Goal: Information Seeking & Learning: Find specific fact

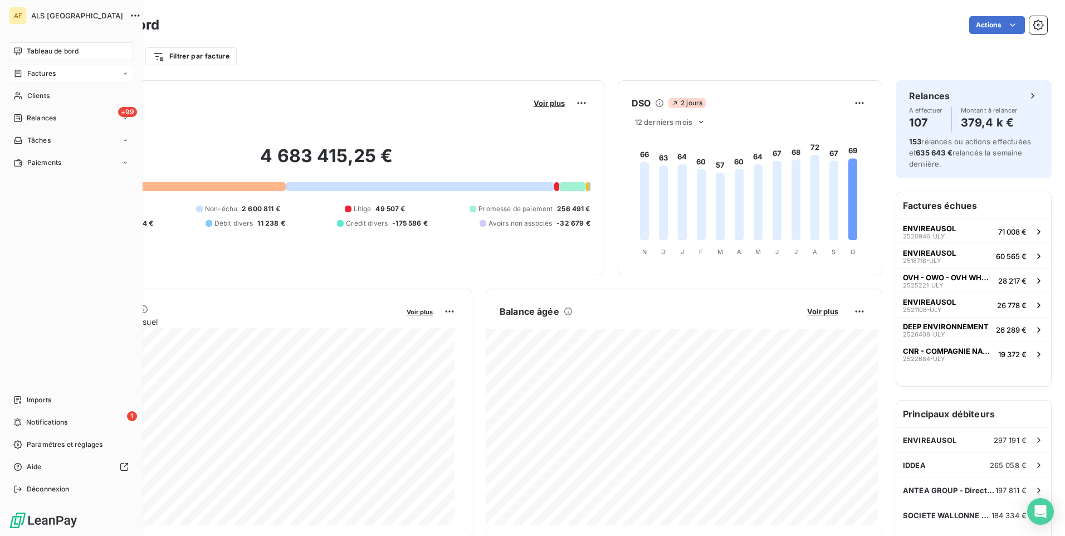
click at [50, 76] on span "Factures" at bounding box center [41, 73] width 28 height 10
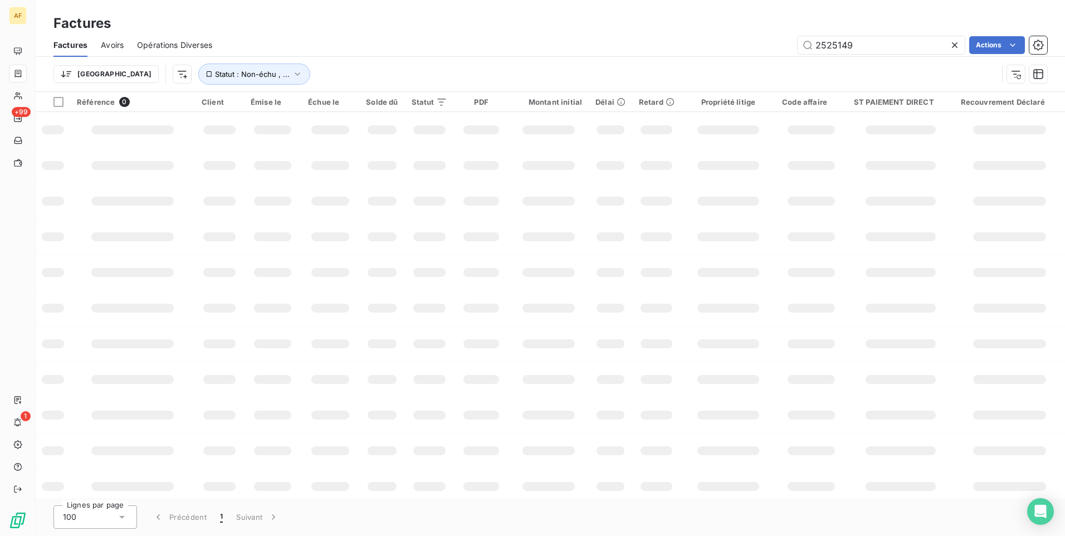
drag, startPoint x: 837, startPoint y: 40, endPoint x: 683, endPoint y: 40, distance: 154.3
click at [680, 40] on div "2525149 Actions" at bounding box center [636, 45] width 821 height 18
type input "2526751"
click at [317, 67] on div "Trier Statut : Non-échu , ..." at bounding box center [525, 73] width 944 height 21
click at [292, 68] on icon "button" at bounding box center [297, 73] width 11 height 11
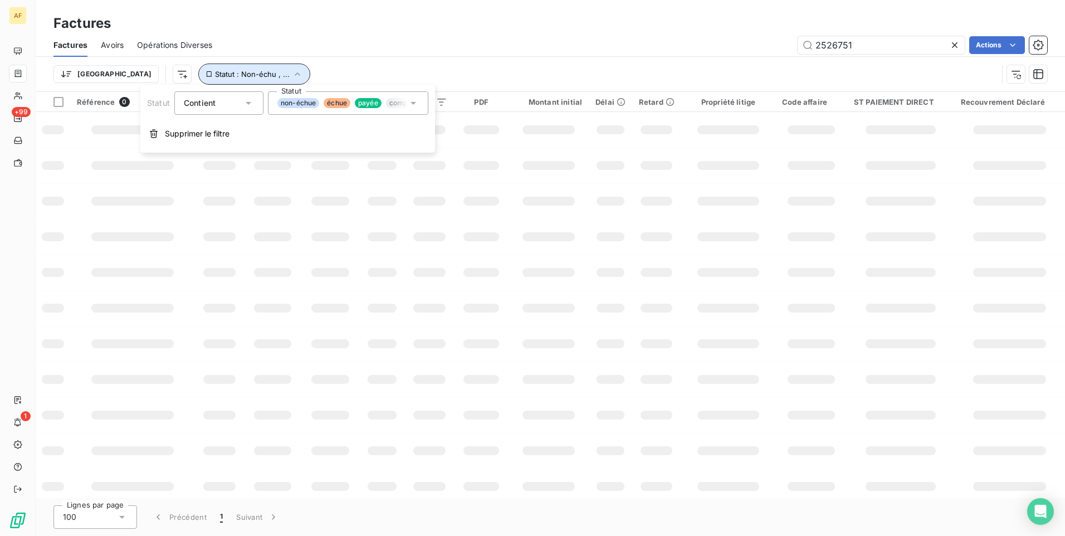
click at [292, 68] on icon "button" at bounding box center [297, 73] width 11 height 11
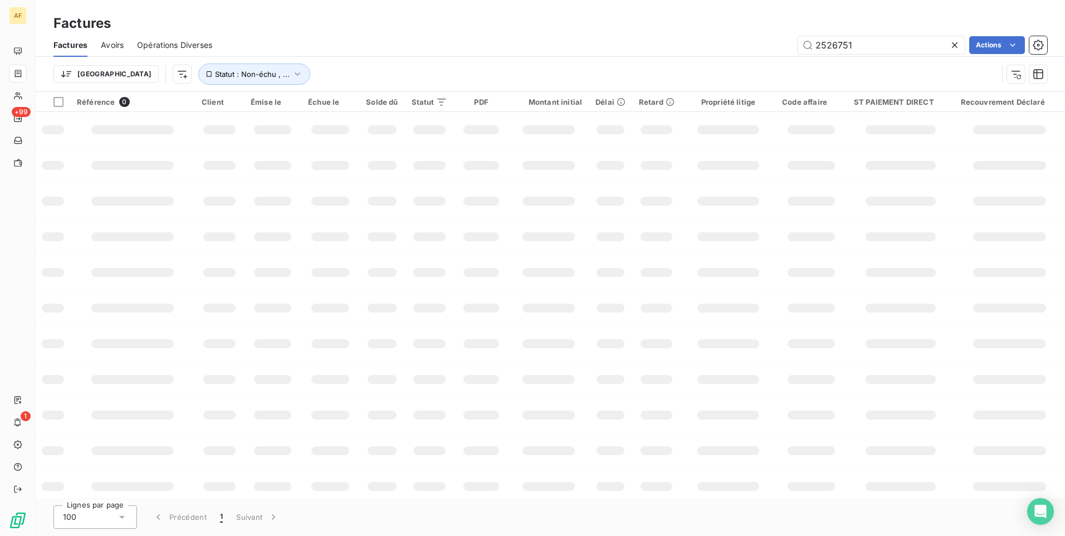
click at [463, 67] on div "Trier Statut : Non-échu , ..." at bounding box center [525, 73] width 944 height 21
click at [879, 47] on input "2526751" at bounding box center [880, 45] width 167 height 18
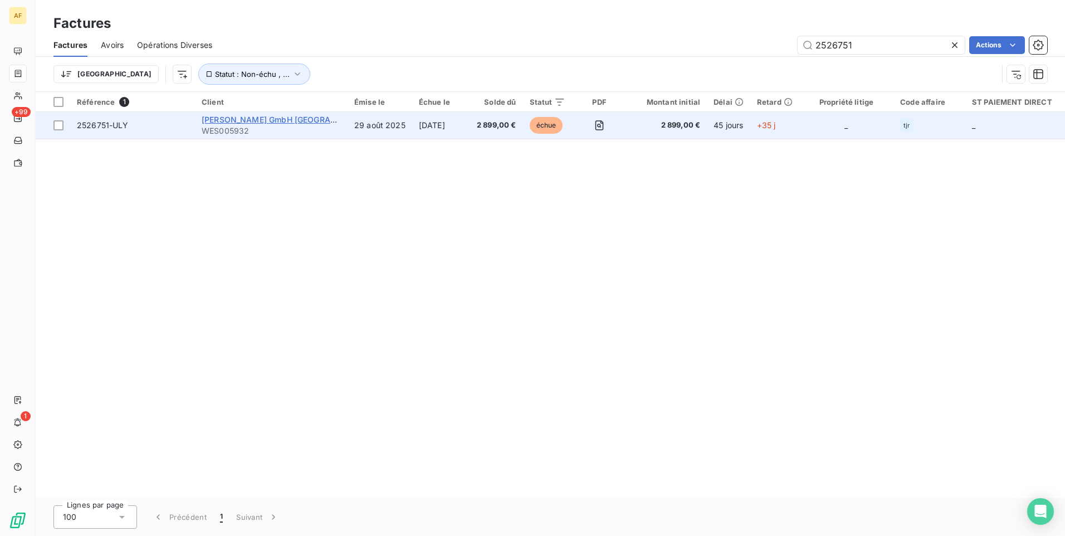
click at [256, 119] on span "[PERSON_NAME] GmbH [GEOGRAPHIC_DATA]" at bounding box center [288, 119] width 173 height 9
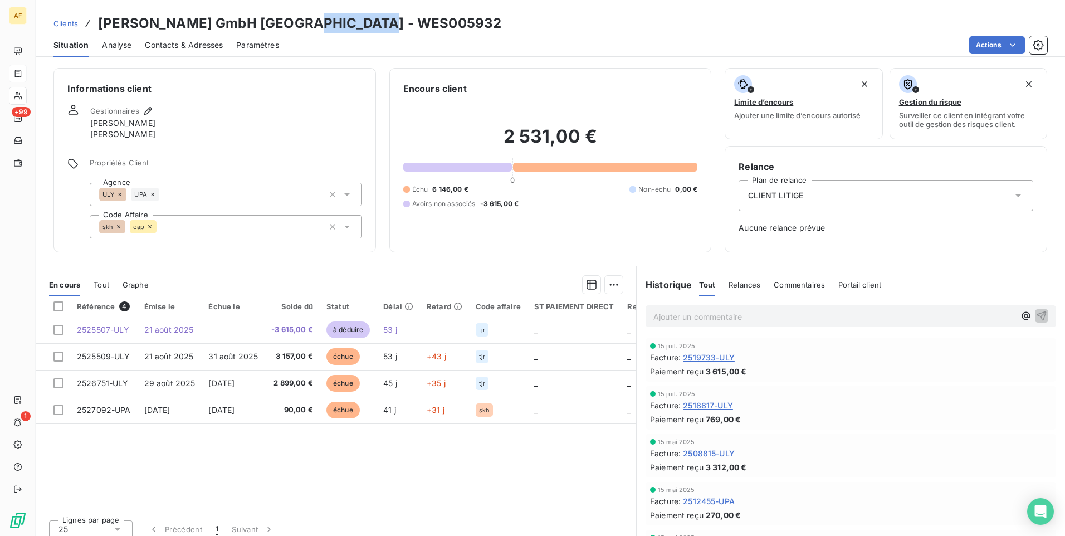
drag, startPoint x: 309, startPoint y: 23, endPoint x: 394, endPoint y: 22, distance: 85.2
click at [394, 22] on div "Clients [PERSON_NAME] GmbH [GEOGRAPHIC_DATA] - WES005932" at bounding box center [550, 23] width 1029 height 20
drag, startPoint x: 394, startPoint y: 22, endPoint x: 381, endPoint y: 22, distance: 12.3
copy h3 "WES005932"
click at [78, 25] on div "Clients [PERSON_NAME] GmbH [GEOGRAPHIC_DATA] - WES005932" at bounding box center [277, 23] width 448 height 20
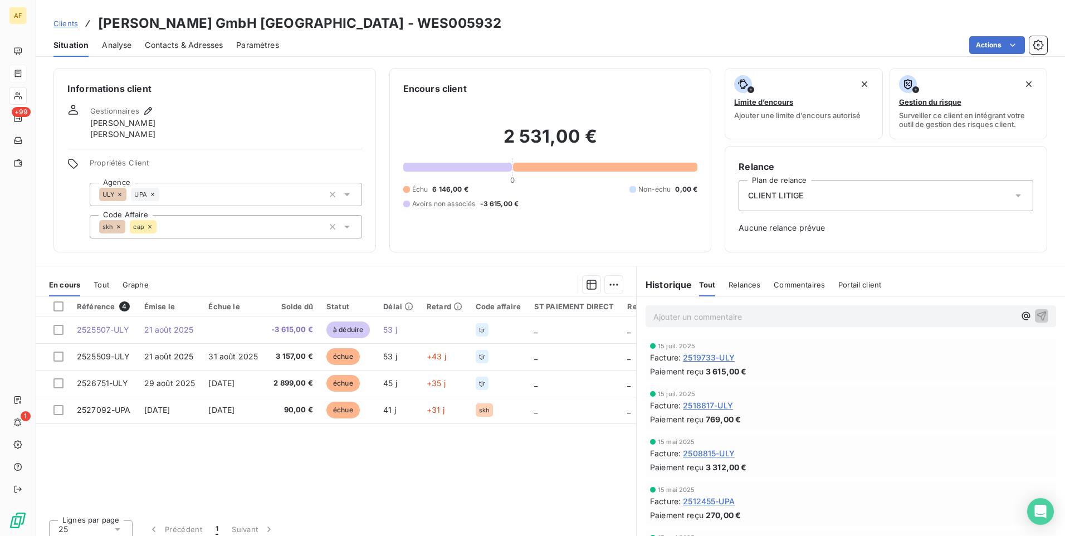
click at [71, 25] on span "Clients" at bounding box center [65, 23] width 25 height 9
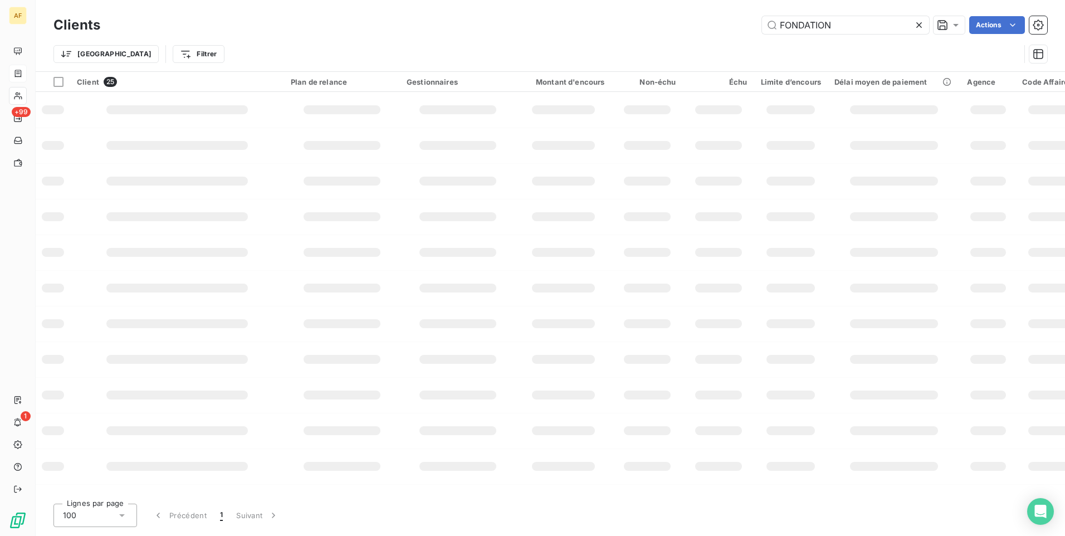
type input "FONDATION"
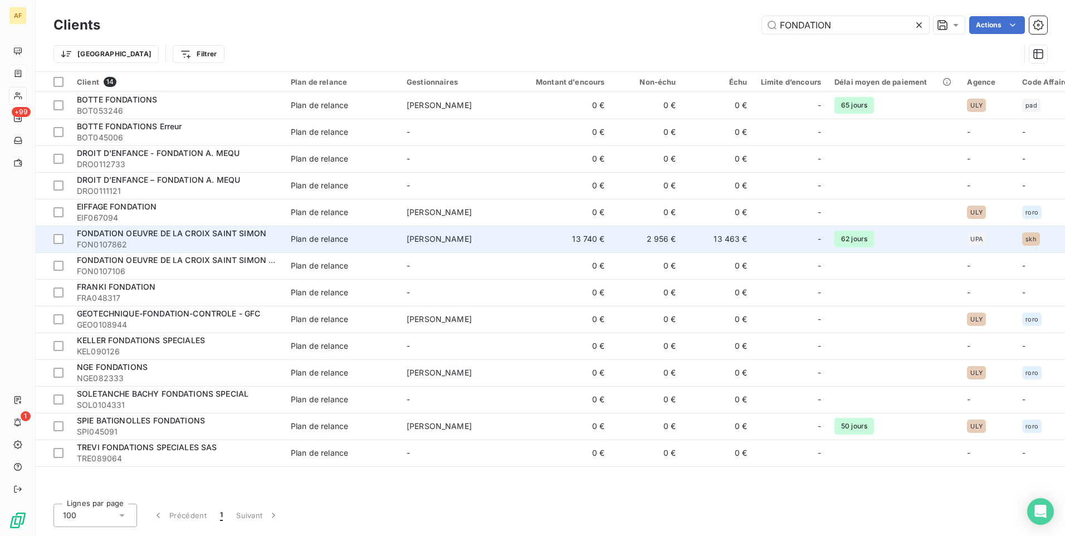
click at [193, 246] on span "FON0107862" at bounding box center [177, 244] width 200 height 11
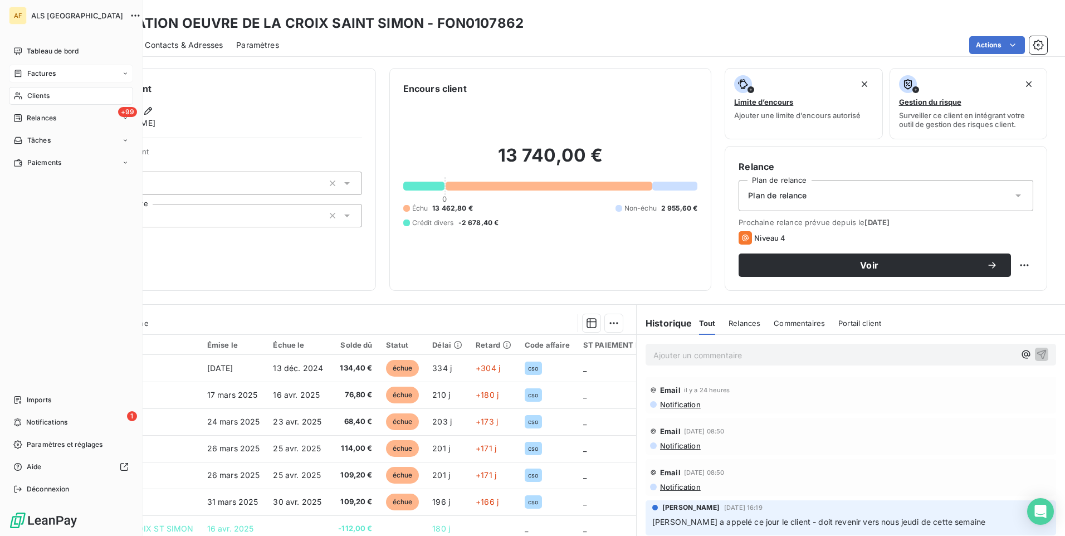
click at [56, 71] on div "Factures" at bounding box center [71, 74] width 124 height 18
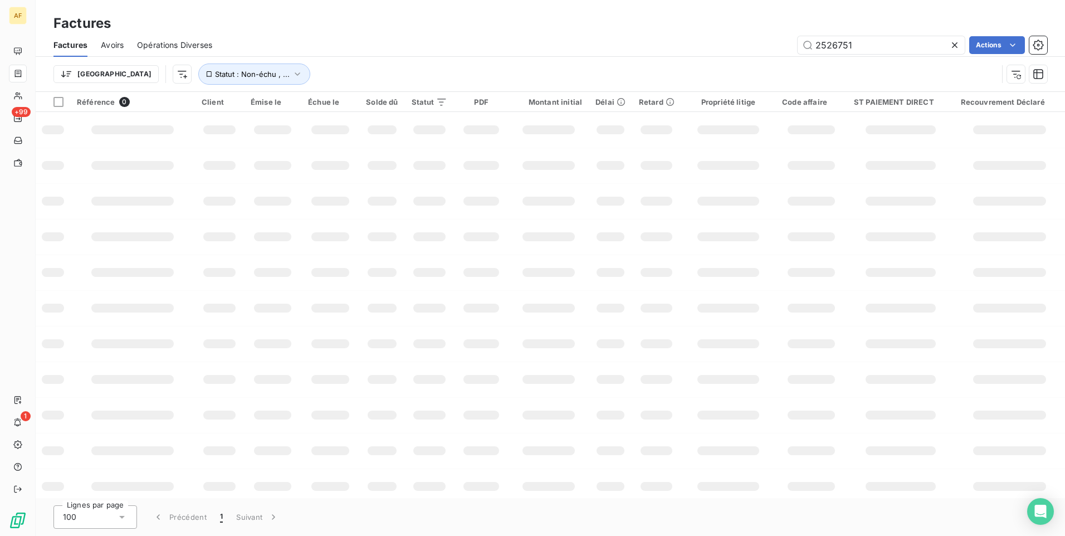
drag, startPoint x: 873, startPoint y: 54, endPoint x: 752, endPoint y: 53, distance: 120.8
click at [744, 53] on div "Factures Avoirs Opérations Diverses 2526751 Actions" at bounding box center [550, 44] width 1029 height 23
drag, startPoint x: 907, startPoint y: 41, endPoint x: 753, endPoint y: 58, distance: 155.2
click at [752, 46] on div "2526751 Actions" at bounding box center [636, 45] width 821 height 18
type input "2527817"
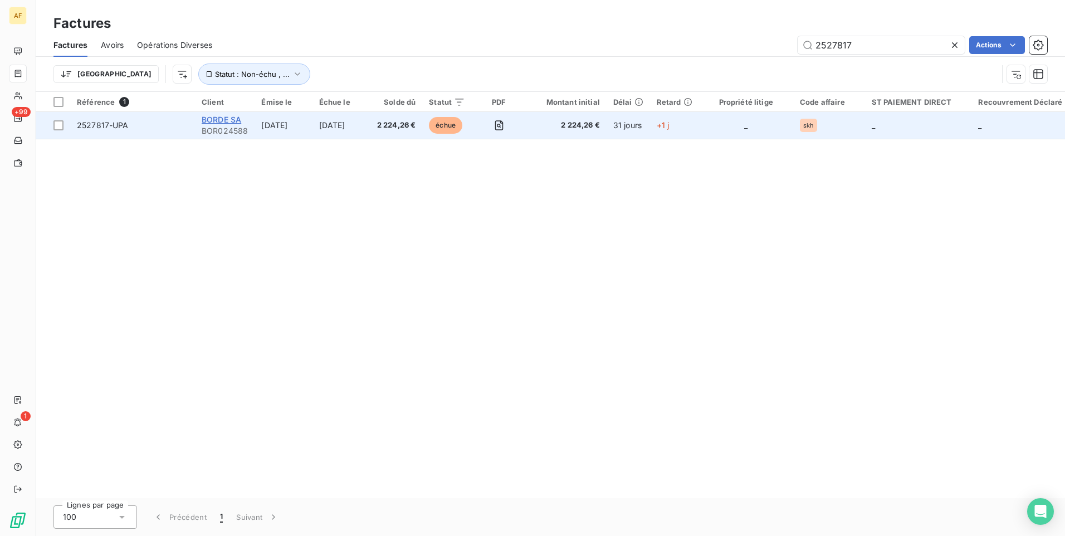
click at [215, 118] on span "BORDE SA" at bounding box center [222, 119] width 40 height 9
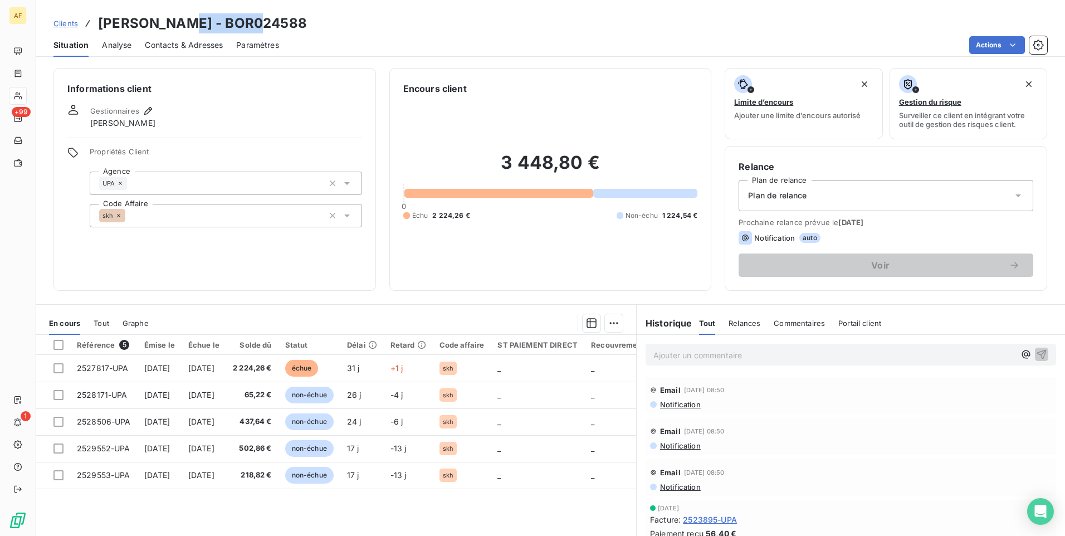
drag, startPoint x: 182, startPoint y: 23, endPoint x: 264, endPoint y: 24, distance: 82.4
click at [264, 24] on div "Clients [PERSON_NAME] - BOR024588" at bounding box center [550, 23] width 1029 height 20
drag, startPoint x: 264, startPoint y: 24, endPoint x: 248, endPoint y: 25, distance: 15.6
copy h3 "BOR024588"
